Goal: Task Accomplishment & Management: Use online tool/utility

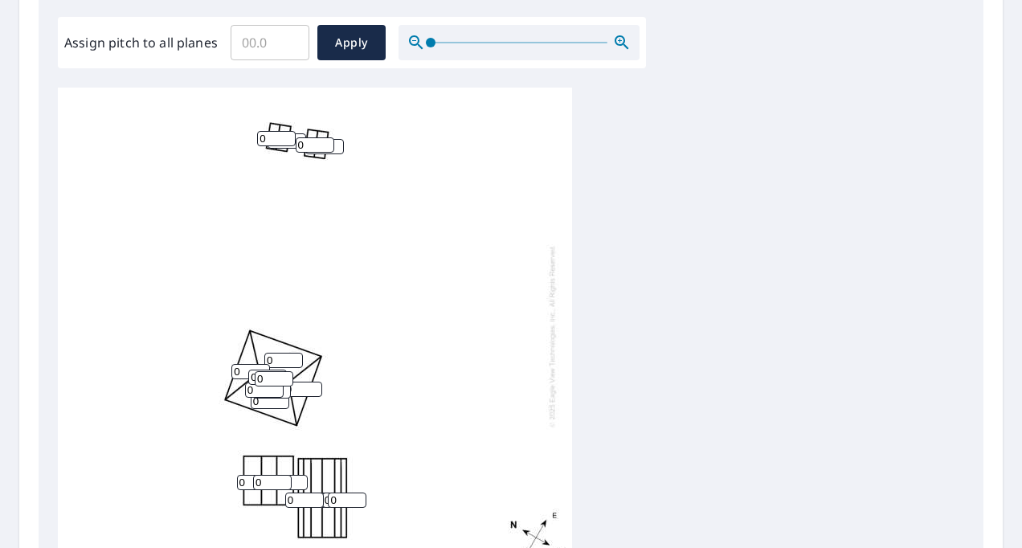
scroll to position [482, 0]
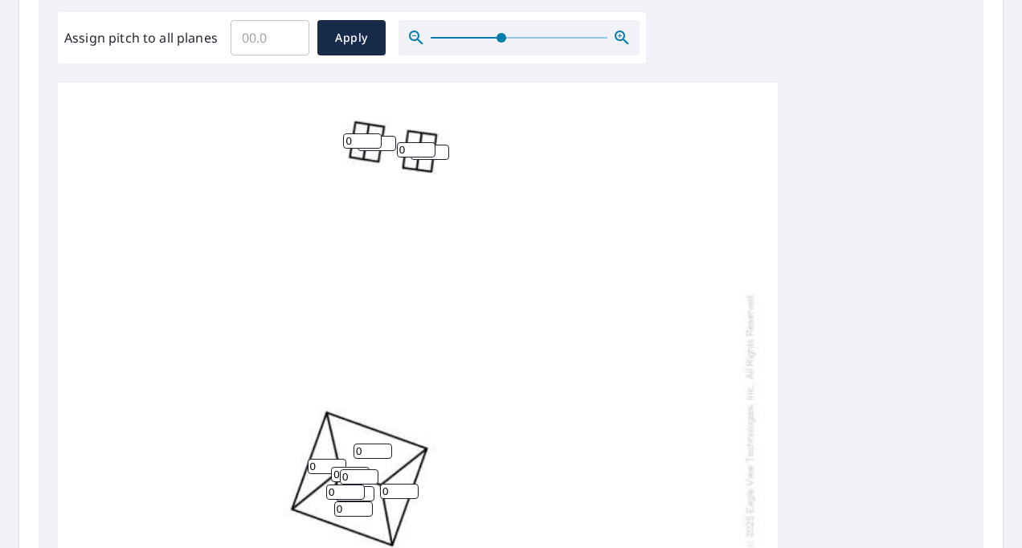
drag, startPoint x: 429, startPoint y: 33, endPoint x: 503, endPoint y: 47, distance: 75.3
click at [503, 43] on span at bounding box center [501, 38] width 10 height 10
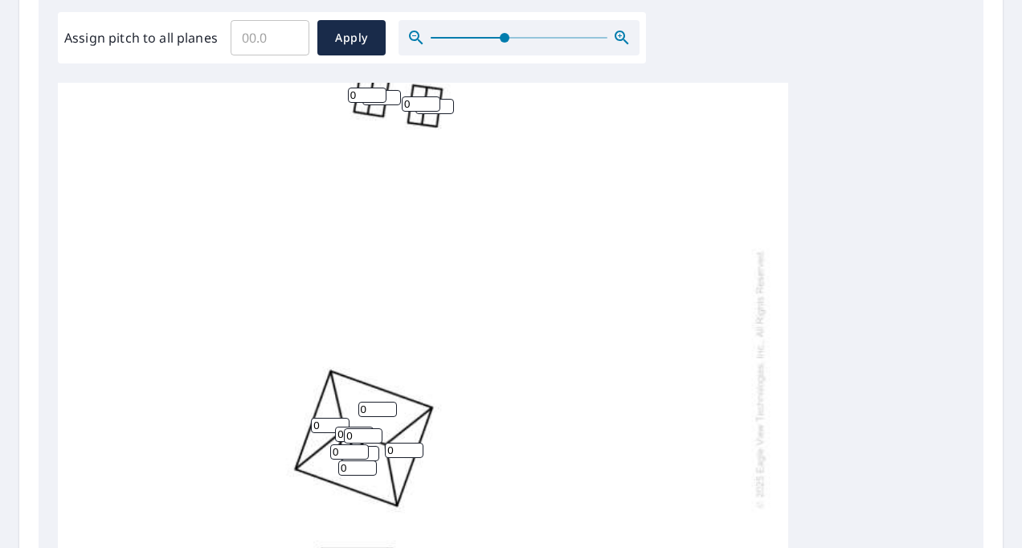
scroll to position [96, 0]
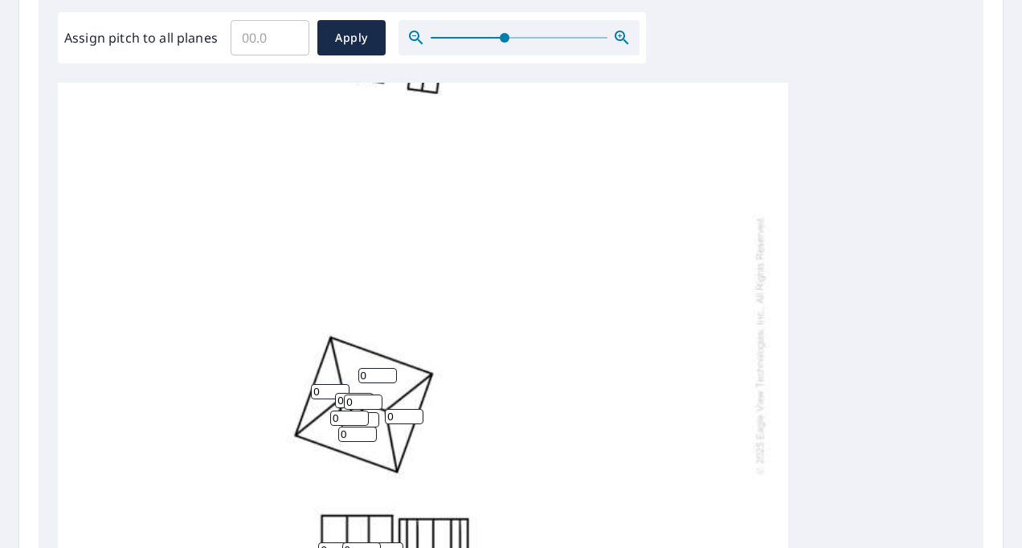
click at [335, 391] on input "0" at bounding box center [330, 391] width 39 height 15
click at [334, 391] on input "0" at bounding box center [330, 391] width 39 height 15
type input "4"
click at [369, 368] on input "0" at bounding box center [377, 375] width 39 height 15
drag, startPoint x: 369, startPoint y: 368, endPoint x: 379, endPoint y: 379, distance: 14.8
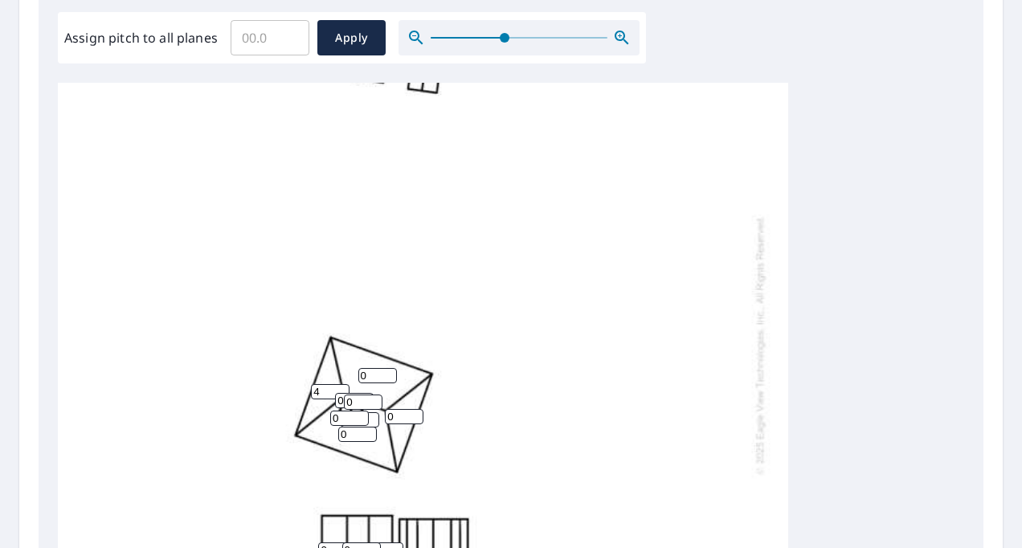
click at [369, 369] on input "0" at bounding box center [377, 375] width 39 height 15
drag, startPoint x: 365, startPoint y: 363, endPoint x: 365, endPoint y: 373, distance: 9.6
click at [365, 367] on div "04 0 0 0 0 4 0 0 0 0 0 0 0 0 0 0 0 0 0 0 0" at bounding box center [423, 344] width 730 height 716
click at [365, 373] on input "04" at bounding box center [377, 375] width 39 height 15
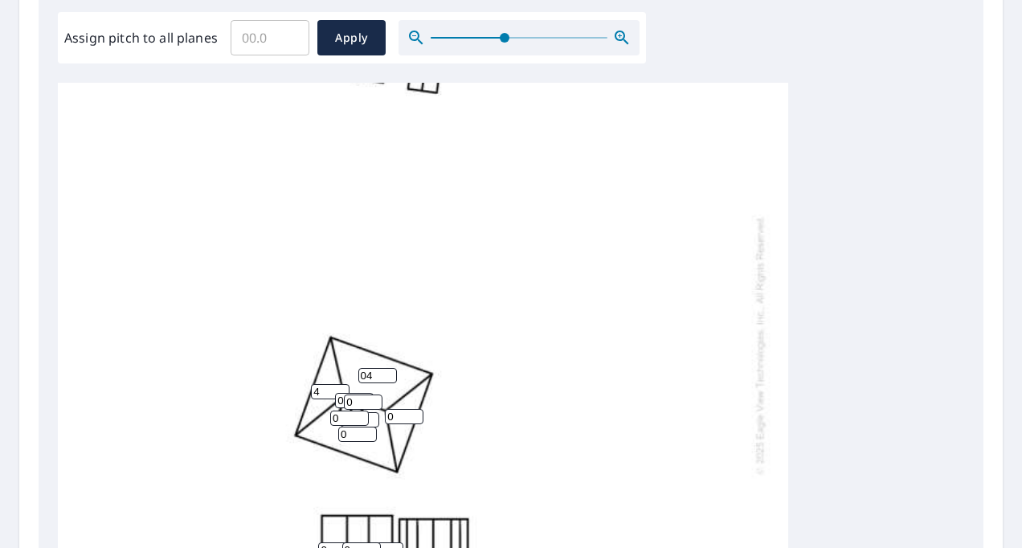
click at [365, 373] on input "04" at bounding box center [377, 375] width 39 height 15
type input "4"
click at [405, 417] on input "0" at bounding box center [404, 416] width 39 height 15
drag, startPoint x: 400, startPoint y: 421, endPoint x: 349, endPoint y: 421, distance: 51.4
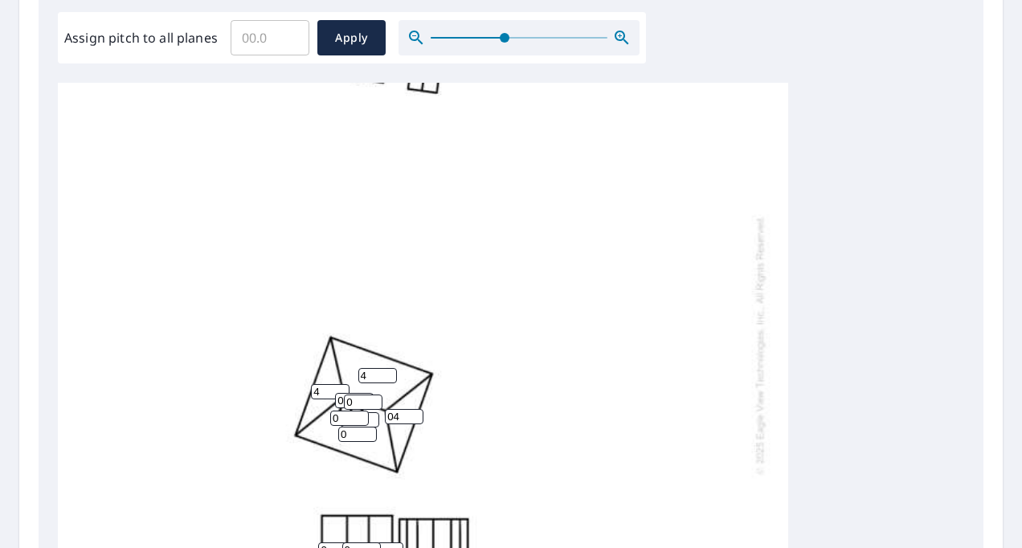
click at [349, 421] on div "4 0 0 0 0 4 04 0 0 0 0 0 0 0 0 0 0 0 0 0 0" at bounding box center [423, 344] width 730 height 716
type input "4"
click at [350, 438] on input "0" at bounding box center [357, 433] width 39 height 15
drag, startPoint x: 349, startPoint y: 429, endPoint x: 283, endPoint y: 439, distance: 67.5
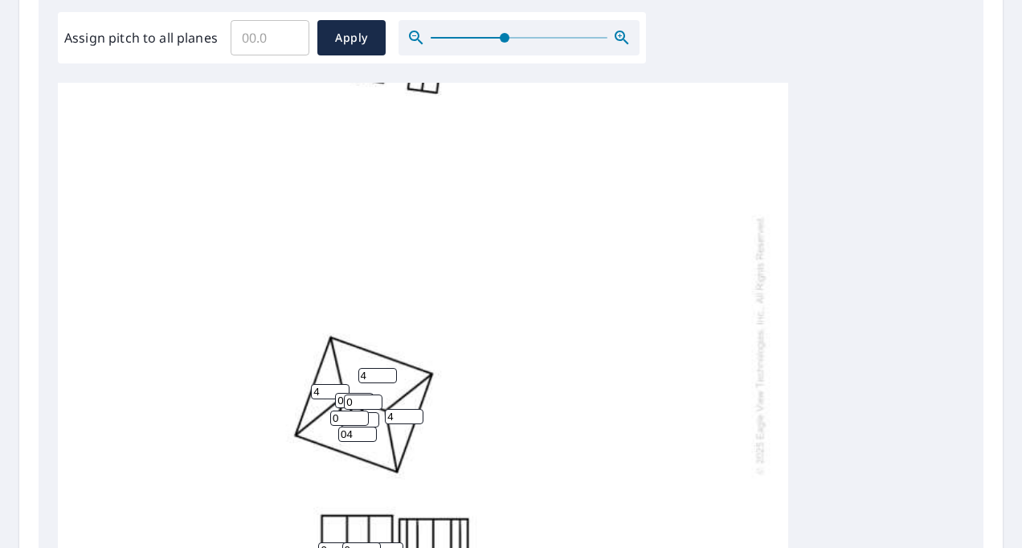
click at [283, 439] on div "4 04 0 0 0 4 4 0 0 0 0 0 0 0 0 0 0 0 0 0 0" at bounding box center [423, 344] width 730 height 716
type input "4"
drag, startPoint x: 345, startPoint y: 410, endPoint x: 296, endPoint y: 419, distance: 50.6
click at [300, 419] on div "4 4 0 0 0 4 4 0 0 0 0 0 0 0 0 0 0 0 0 0 0" at bounding box center [423, 344] width 730 height 716
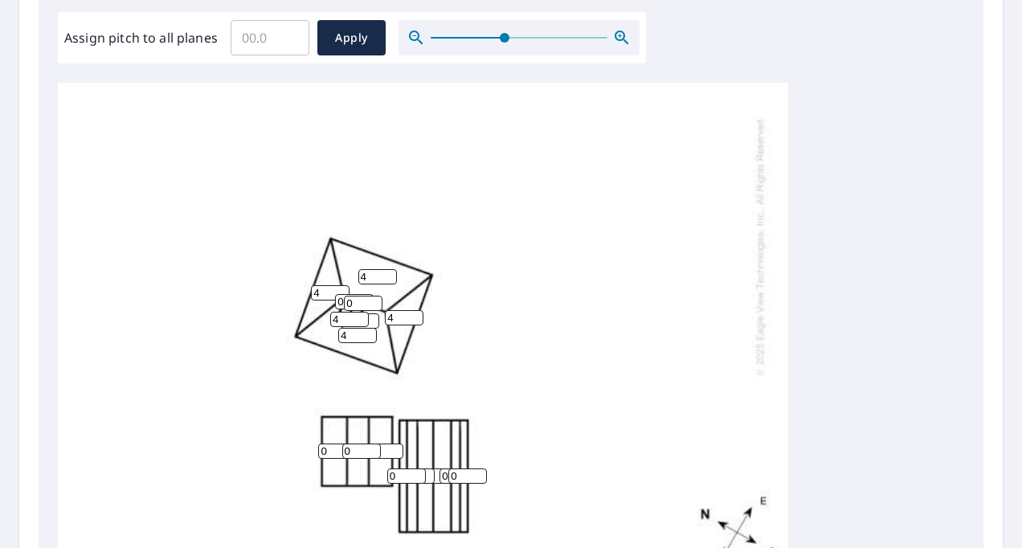
scroll to position [227, 0]
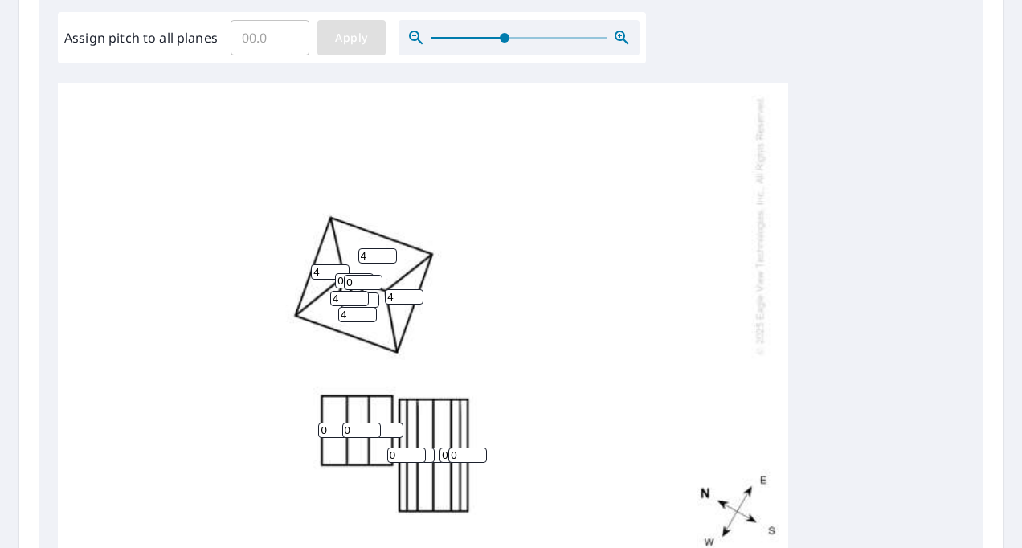
type input "4"
click at [341, 25] on button "Apply" at bounding box center [351, 37] width 68 height 35
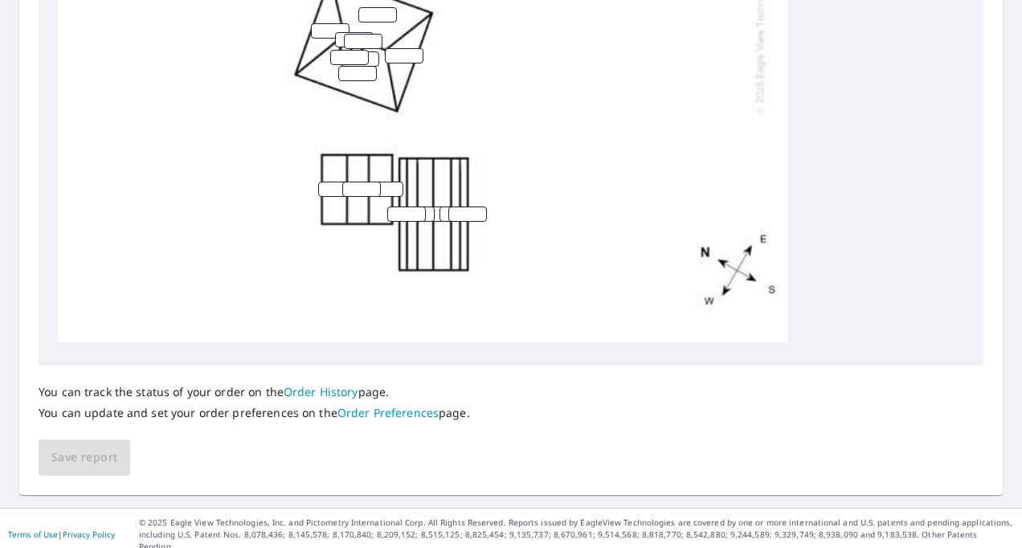
scroll to position [0, 0]
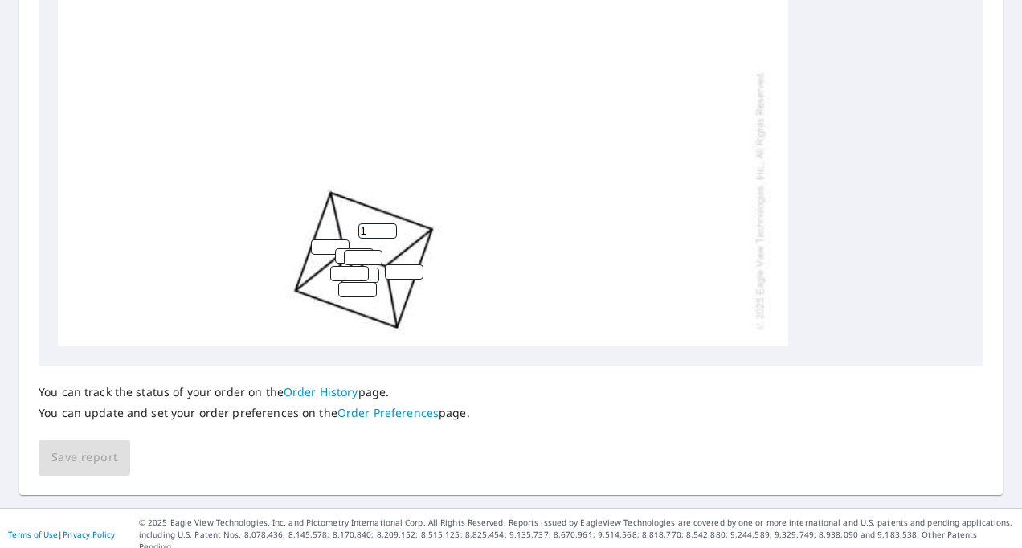
type input "1"
click at [384, 230] on input "1" at bounding box center [377, 230] width 39 height 15
type input "4"
click at [401, 275] on input "number" at bounding box center [404, 271] width 39 height 15
type input "4"
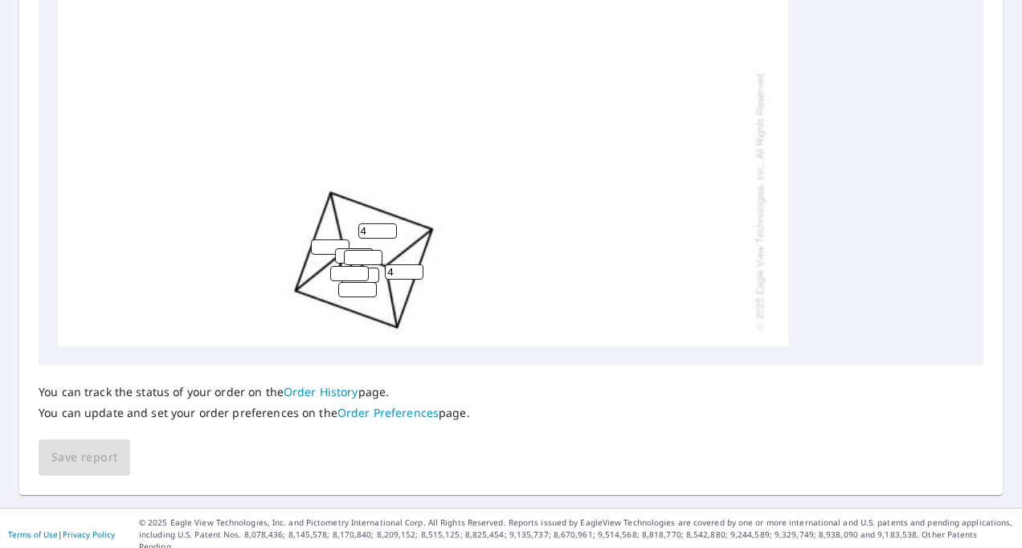
click at [358, 292] on input "number" at bounding box center [357, 289] width 39 height 15
type input "4"
click at [312, 241] on input "number" at bounding box center [330, 246] width 39 height 15
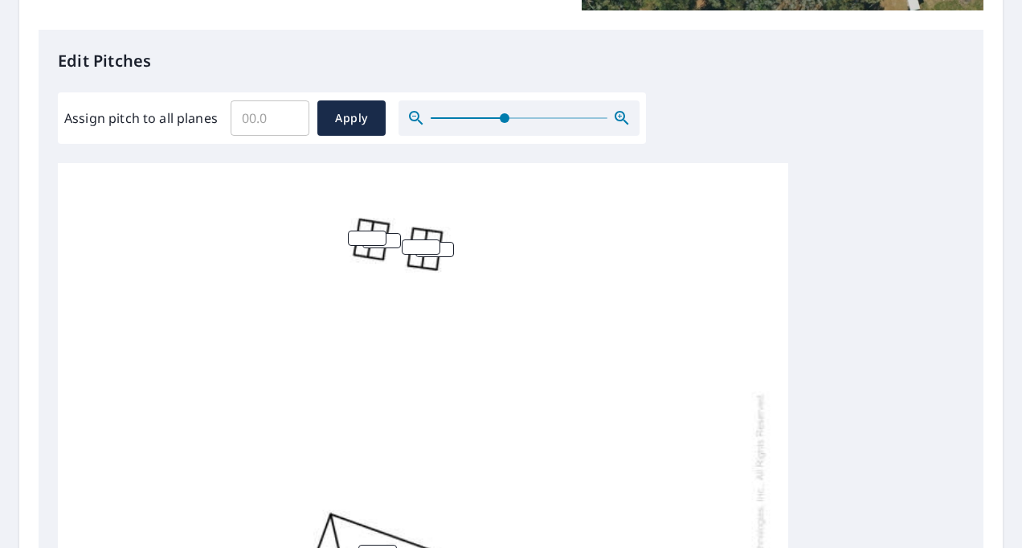
scroll to position [241, 0]
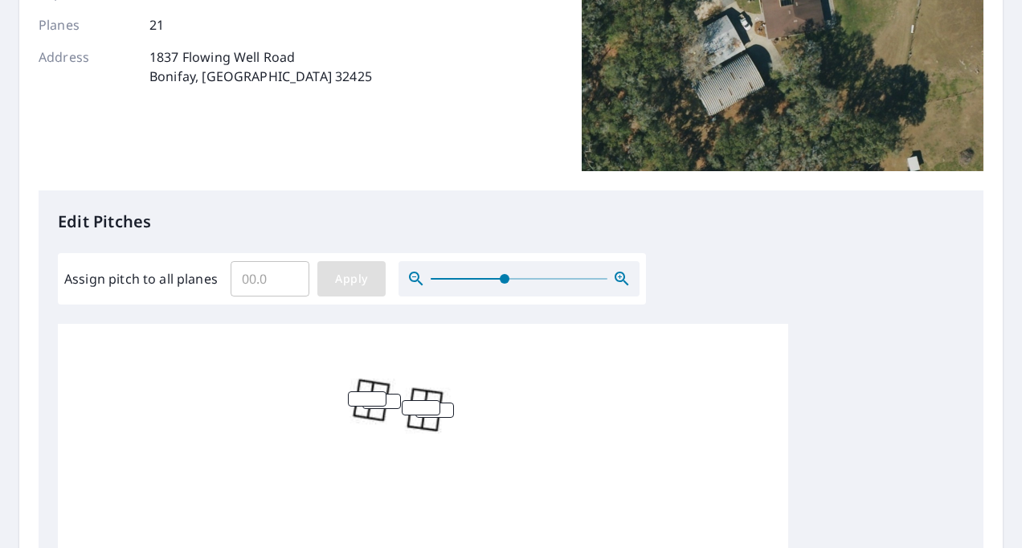
type input "4"
click at [350, 271] on span "Apply" at bounding box center [351, 279] width 43 height 20
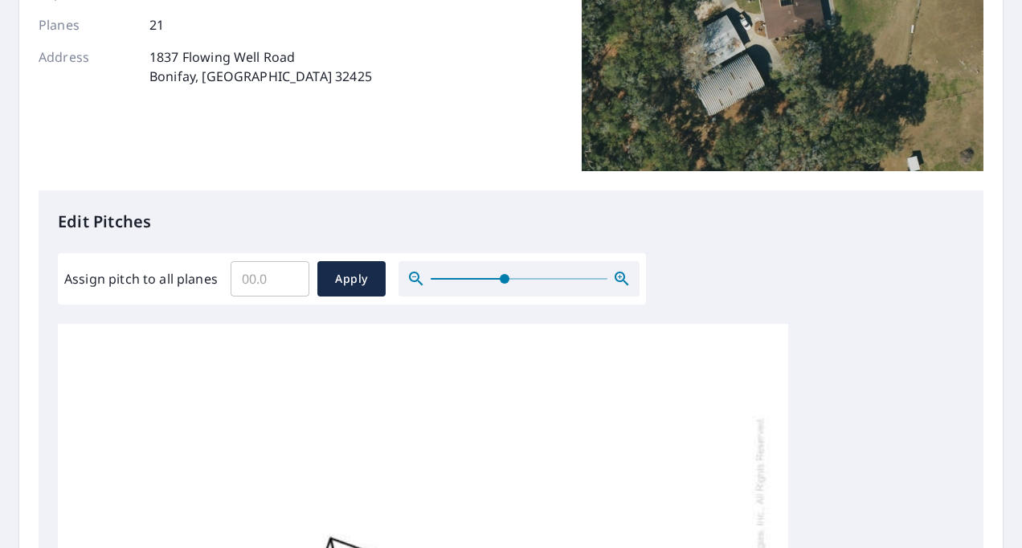
scroll to position [227, 0]
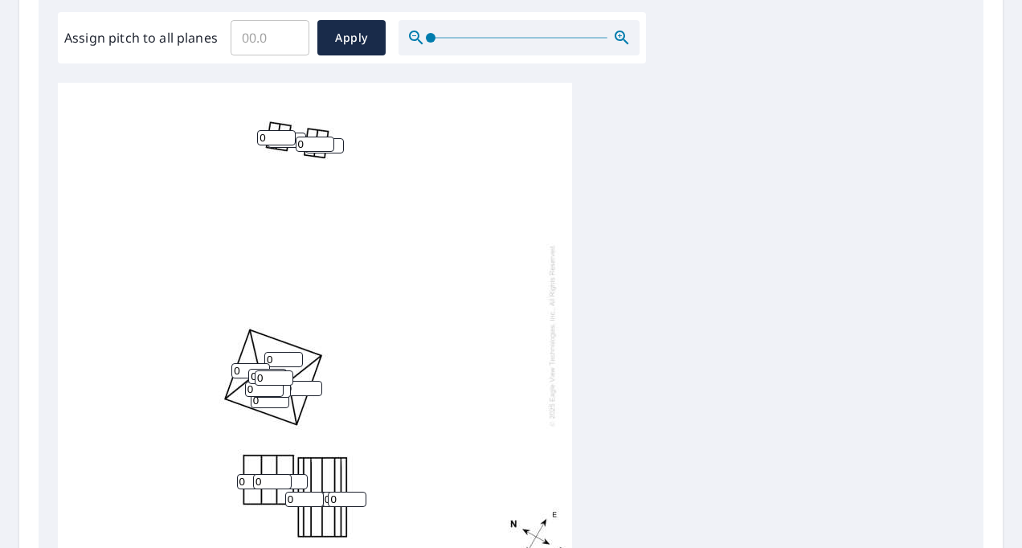
click at [278, 29] on input "Assign pitch to all planes" at bounding box center [270, 37] width 79 height 45
click at [281, 360] on input "0" at bounding box center [283, 359] width 39 height 15
type input "4"
click at [309, 389] on input "0" at bounding box center [303, 388] width 39 height 15
type input "4"
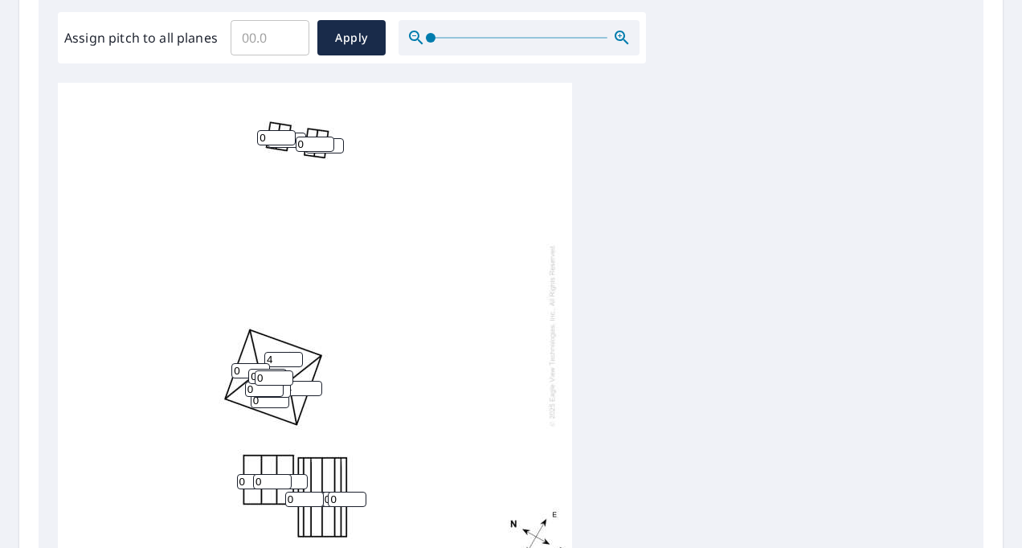
click at [265, 403] on input "0" at bounding box center [270, 400] width 39 height 15
type input "0"
type input "4"
click at [235, 370] on input "0" at bounding box center [250, 370] width 39 height 15
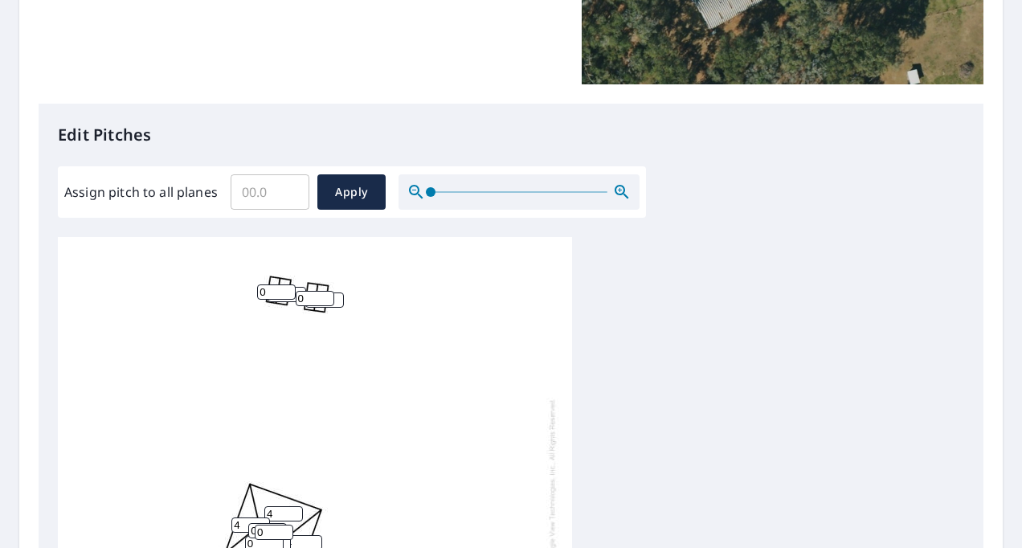
scroll to position [241, 0]
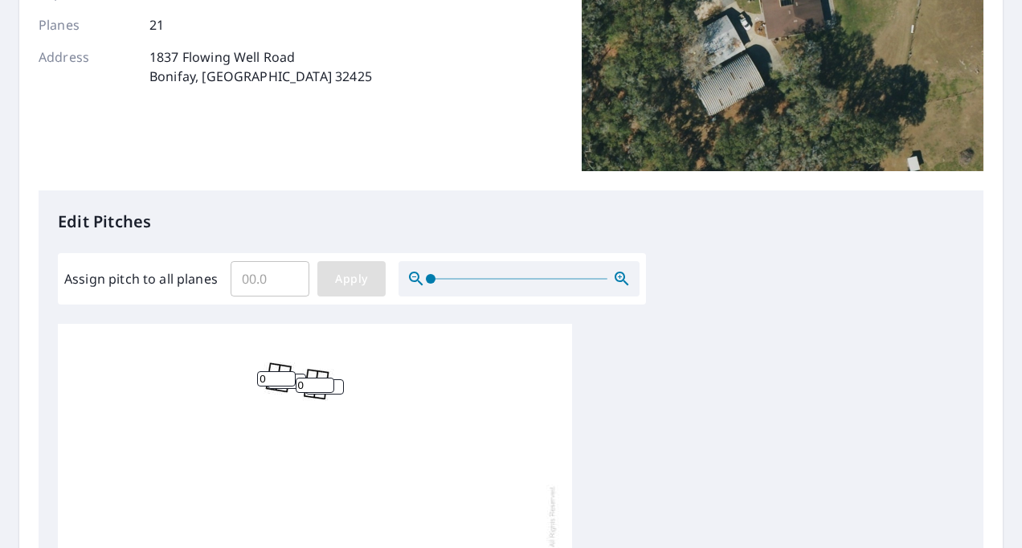
type input "4"
click at [349, 290] on button "Apply" at bounding box center [351, 278] width 68 height 35
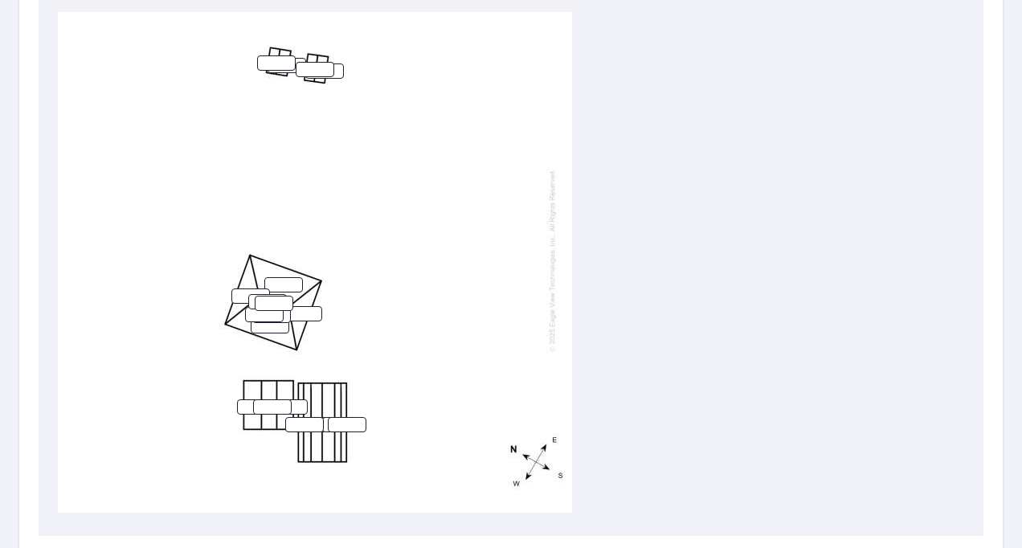
scroll to position [402, 0]
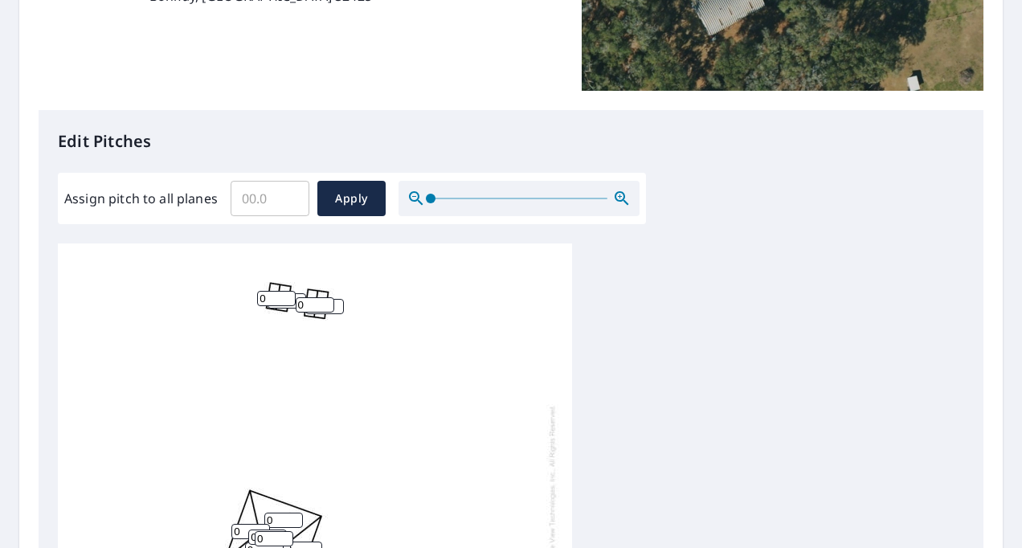
scroll to position [16, 0]
click at [280, 508] on input "0" at bounding box center [283, 515] width 39 height 15
type input "4"
click at [244, 520] on input "0" at bounding box center [250, 527] width 39 height 15
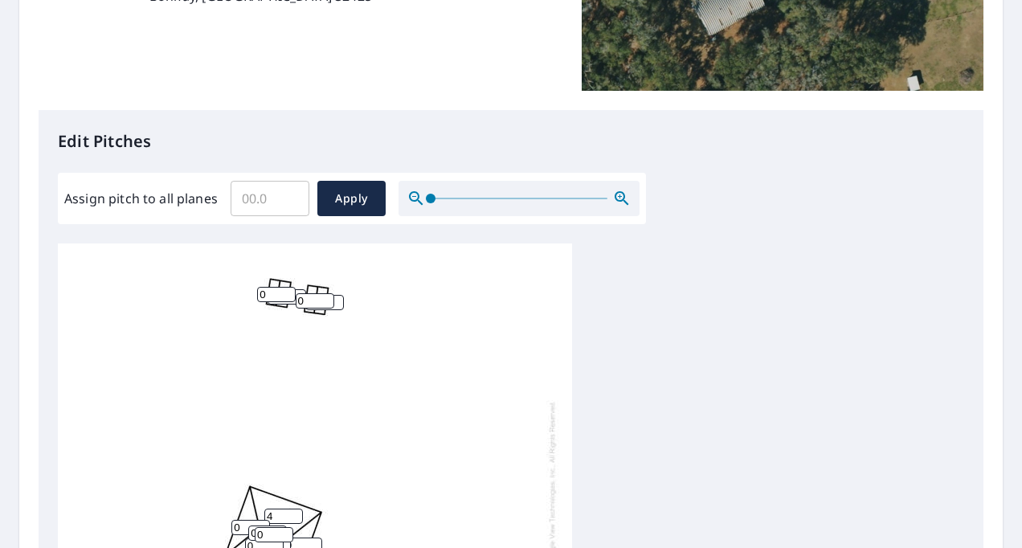
click at [244, 520] on input "0" at bounding box center [250, 527] width 39 height 15
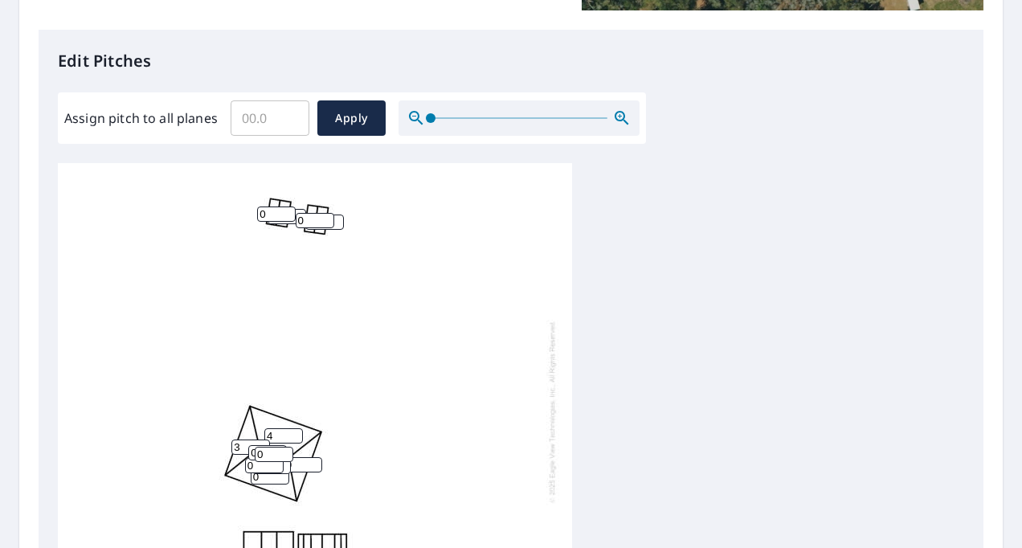
type input "3"
click at [302, 457] on input "0" at bounding box center [303, 464] width 39 height 15
type input "4"
click at [265, 469] on input "0" at bounding box center [270, 476] width 39 height 15
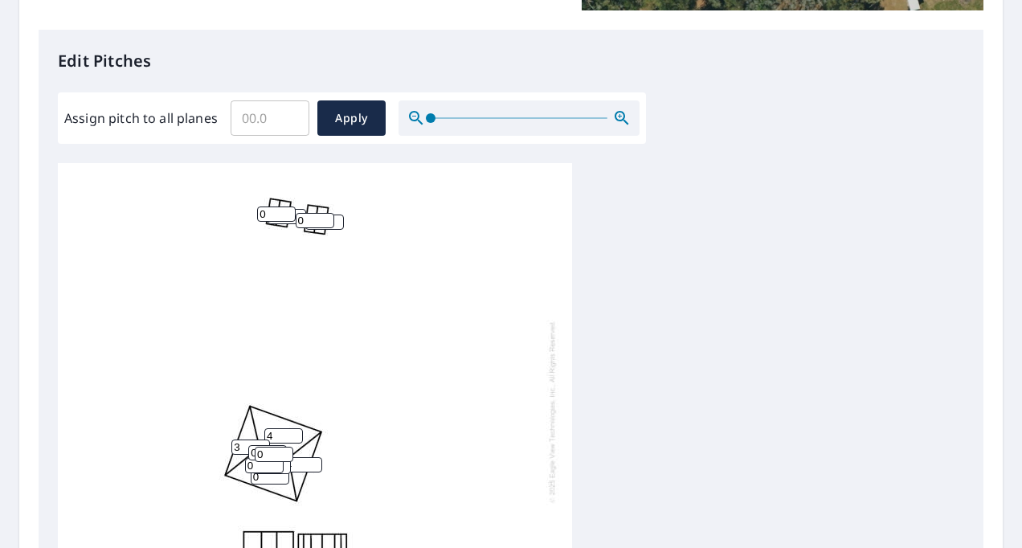
click at [265, 469] on input "0" at bounding box center [270, 476] width 39 height 15
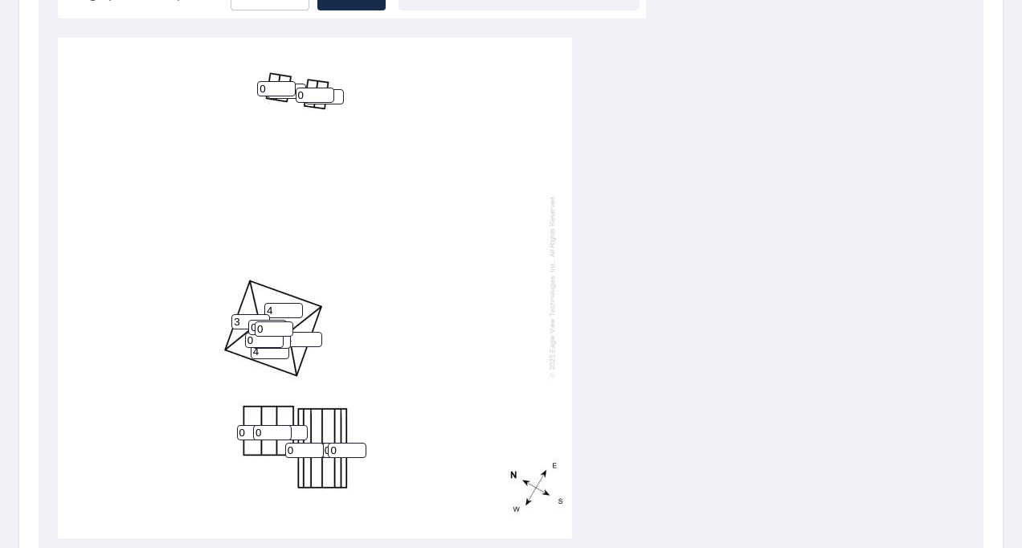
scroll to position [723, 0]
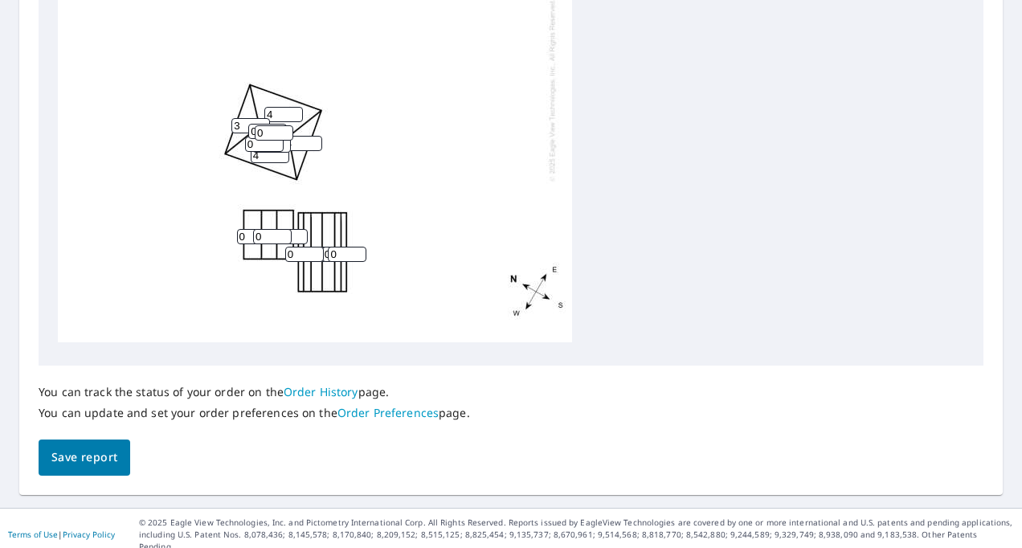
type input "4"
click at [59, 461] on span "Save report" at bounding box center [84, 457] width 66 height 20
click at [242, 118] on input "3" at bounding box center [250, 125] width 39 height 15
type input "4"
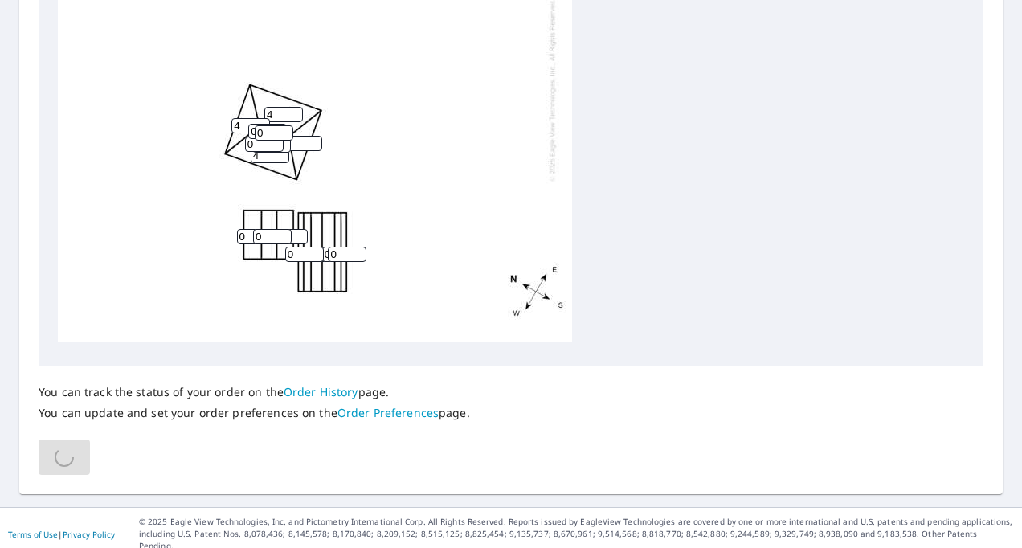
click at [210, 208] on div "4 4 0 0 0 4 4 0 0 0 0 0 0 0 0 0 0 0 0 0 0" at bounding box center [315, 90] width 514 height 504
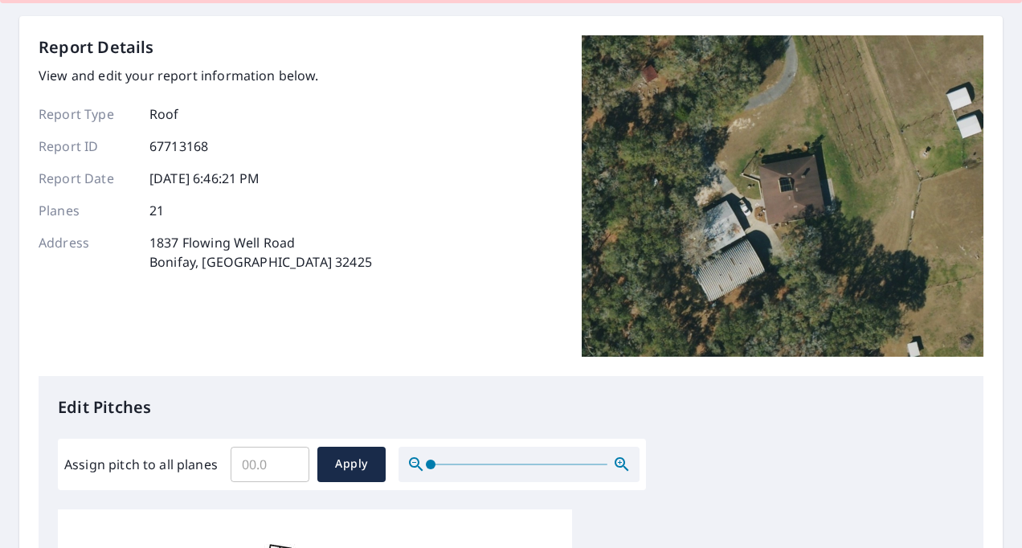
scroll to position [0, 0]
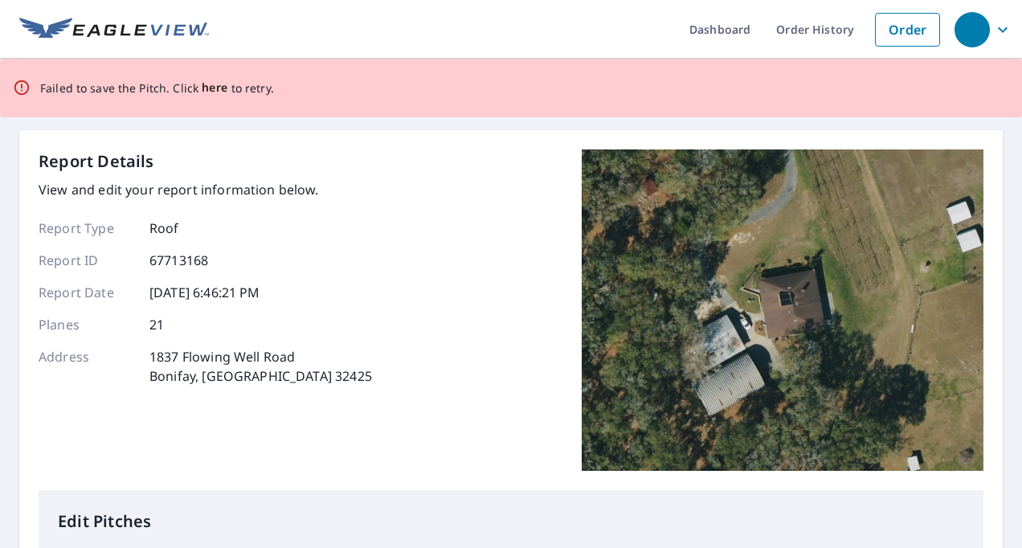
click at [206, 92] on span "here" at bounding box center [215, 88] width 27 height 20
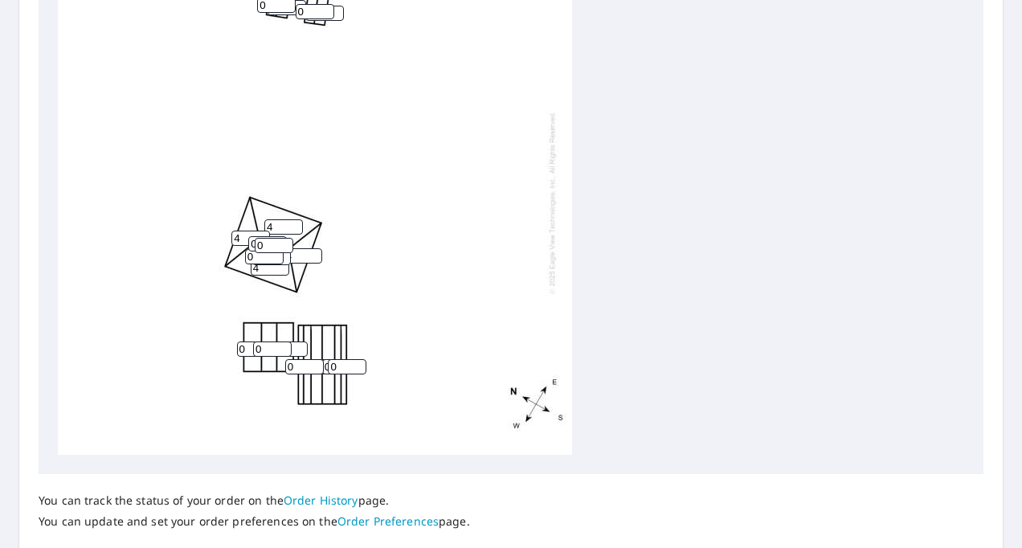
scroll to position [482, 0]
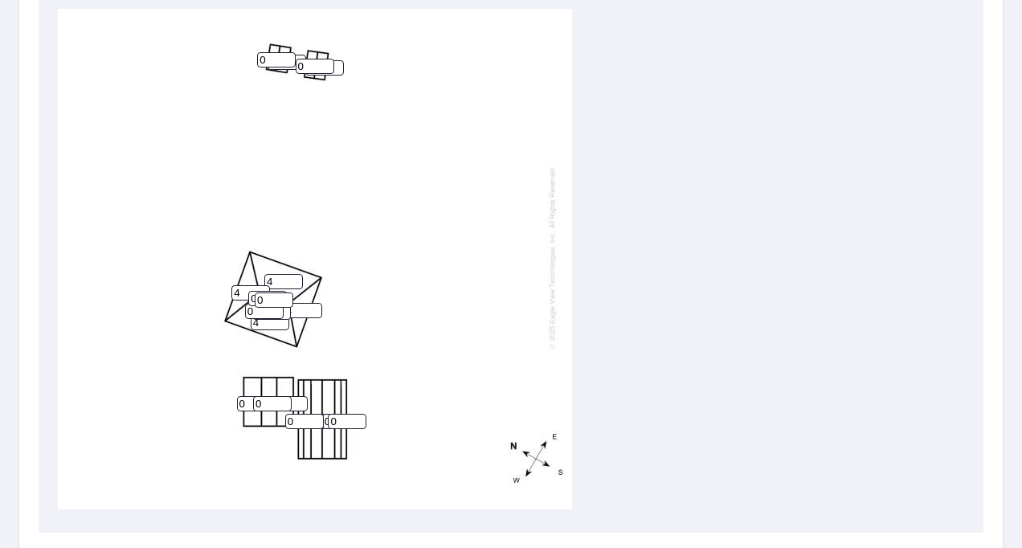
scroll to position [562, 0]
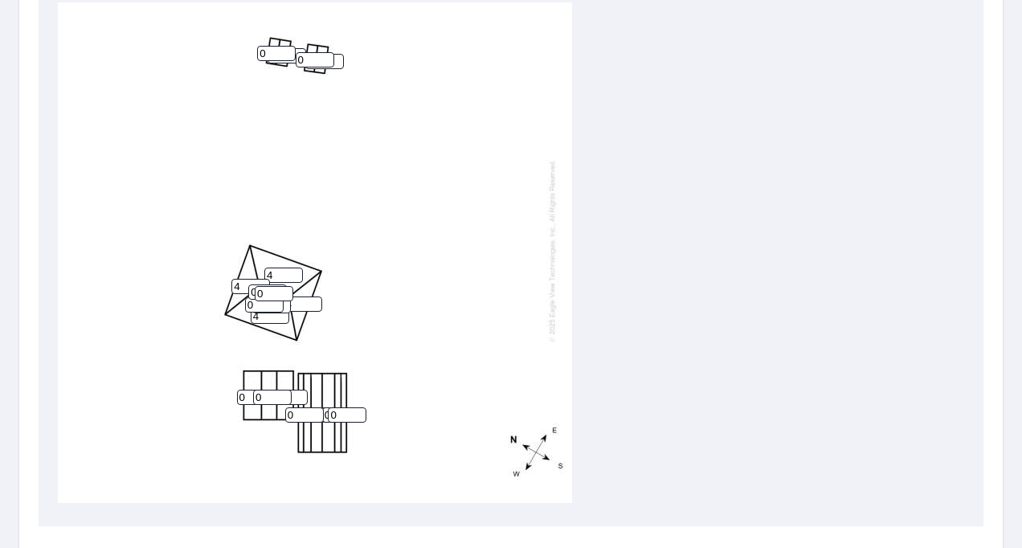
click at [300, 296] on input "4" at bounding box center [303, 303] width 39 height 15
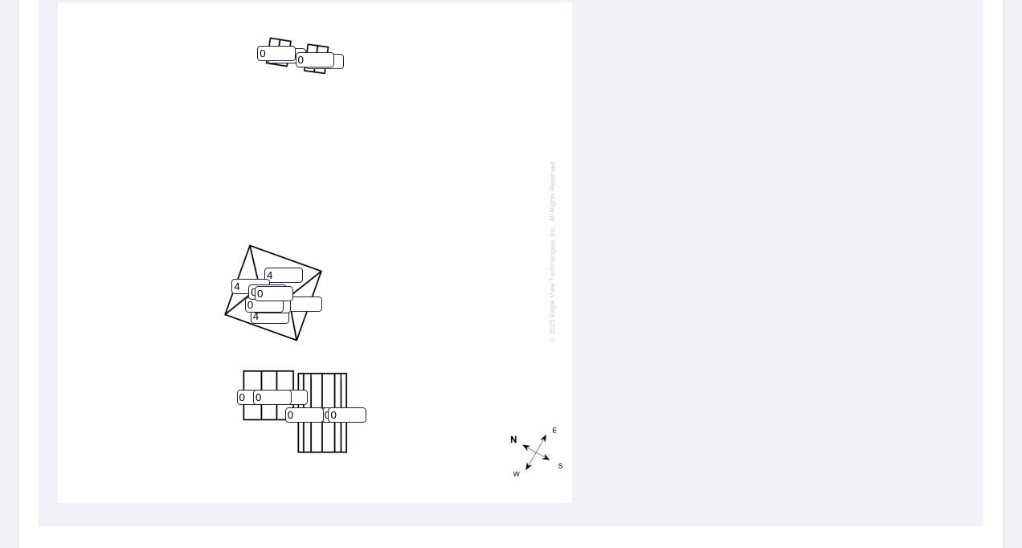
type input "4"
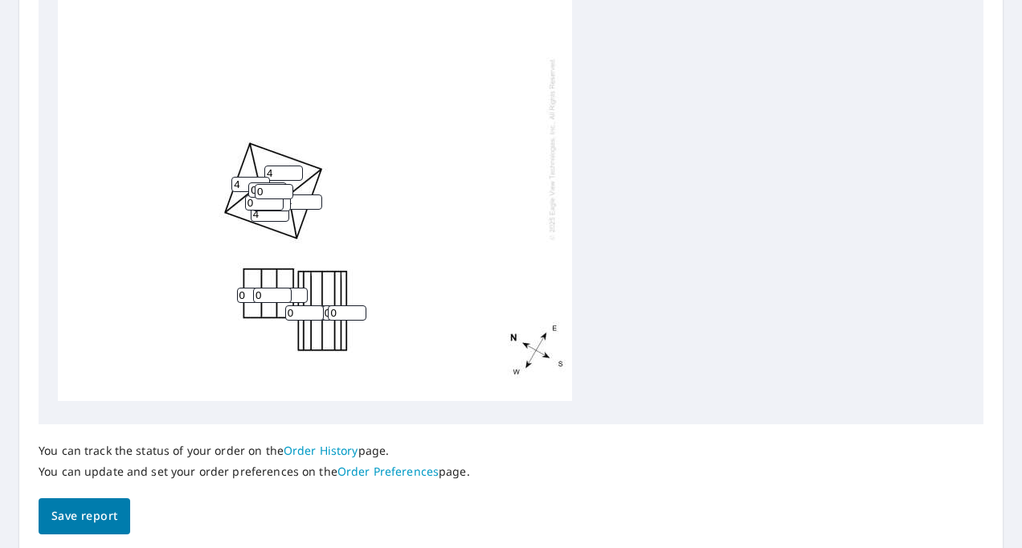
scroll to position [723, 0]
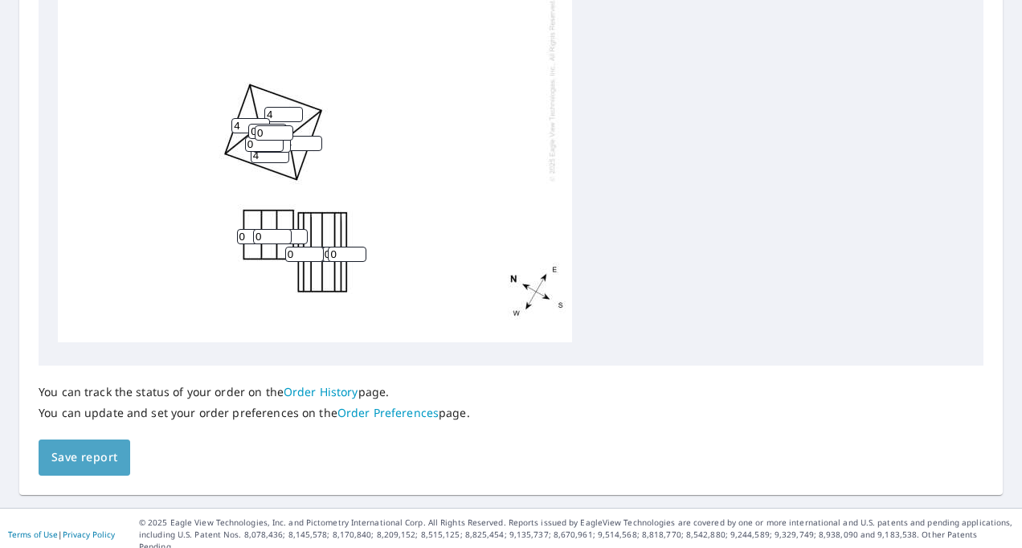
click at [68, 467] on button "Save report" at bounding box center [85, 457] width 92 height 36
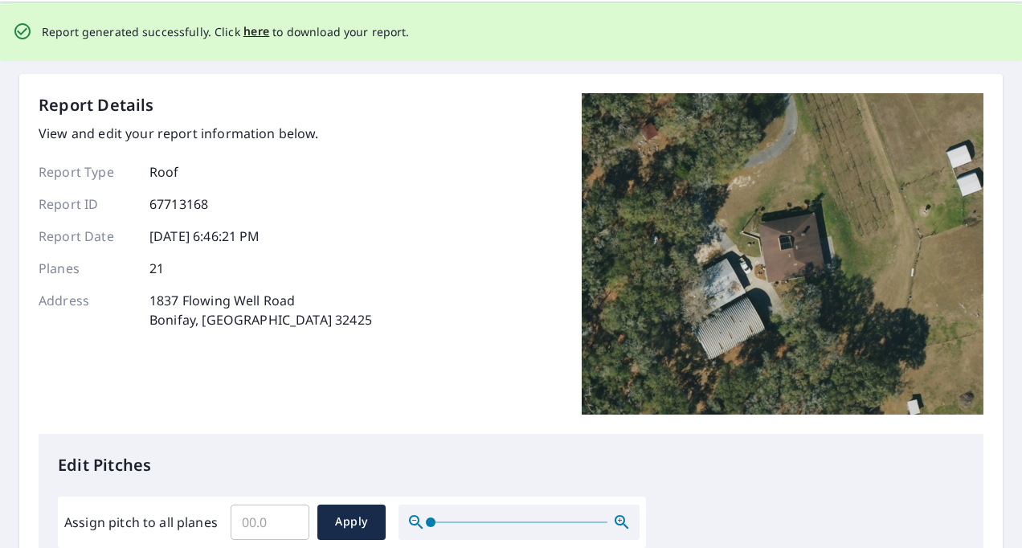
scroll to position [0, 0]
